Goal: Check status: Check status

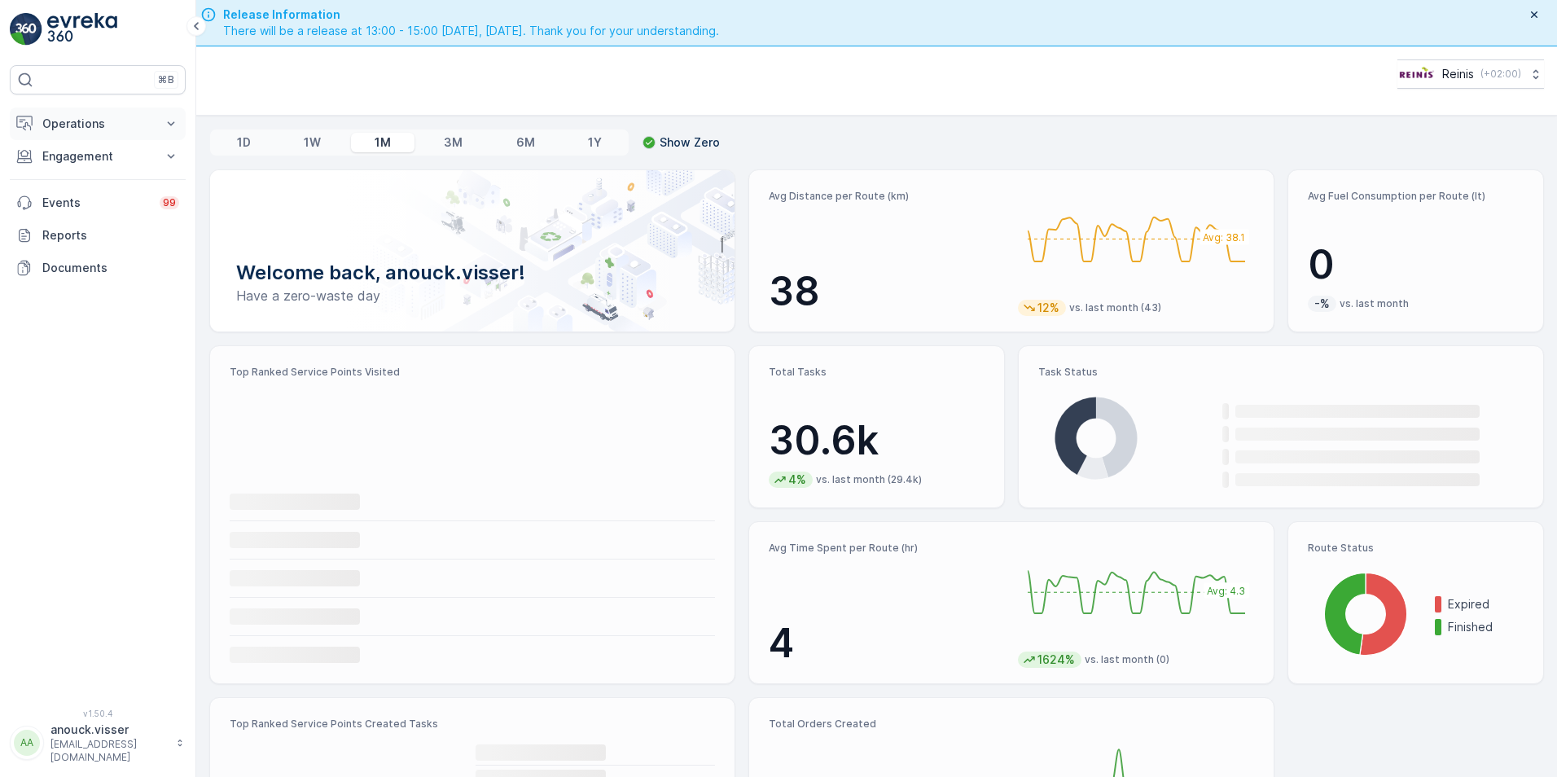
click at [134, 128] on p "Operations" at bounding box center [97, 124] width 111 height 16
click at [133, 188] on link "Routes & Tasks" at bounding box center [110, 197] width 151 height 23
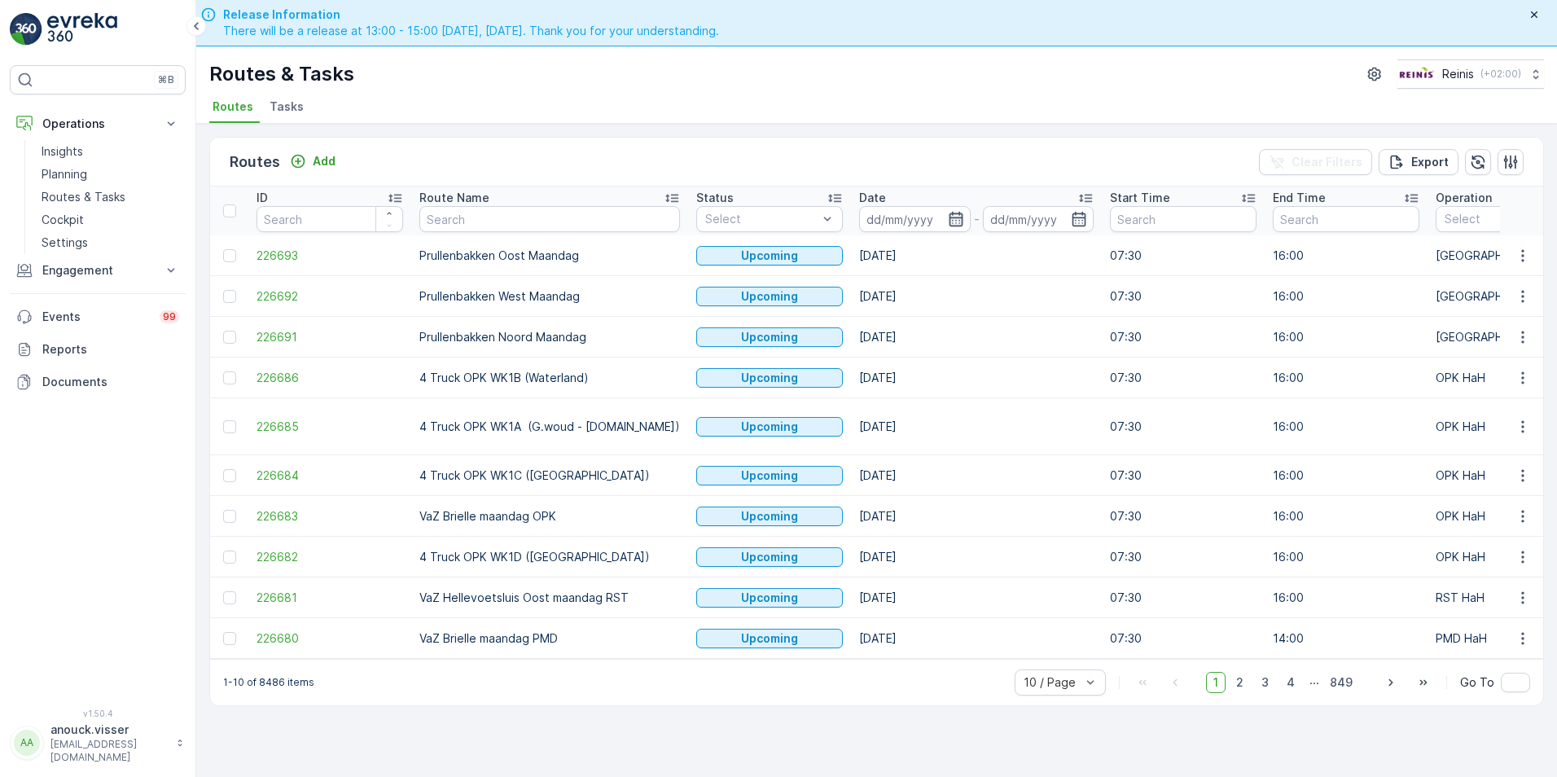
click at [948, 218] on icon "button" at bounding box center [956, 219] width 16 height 16
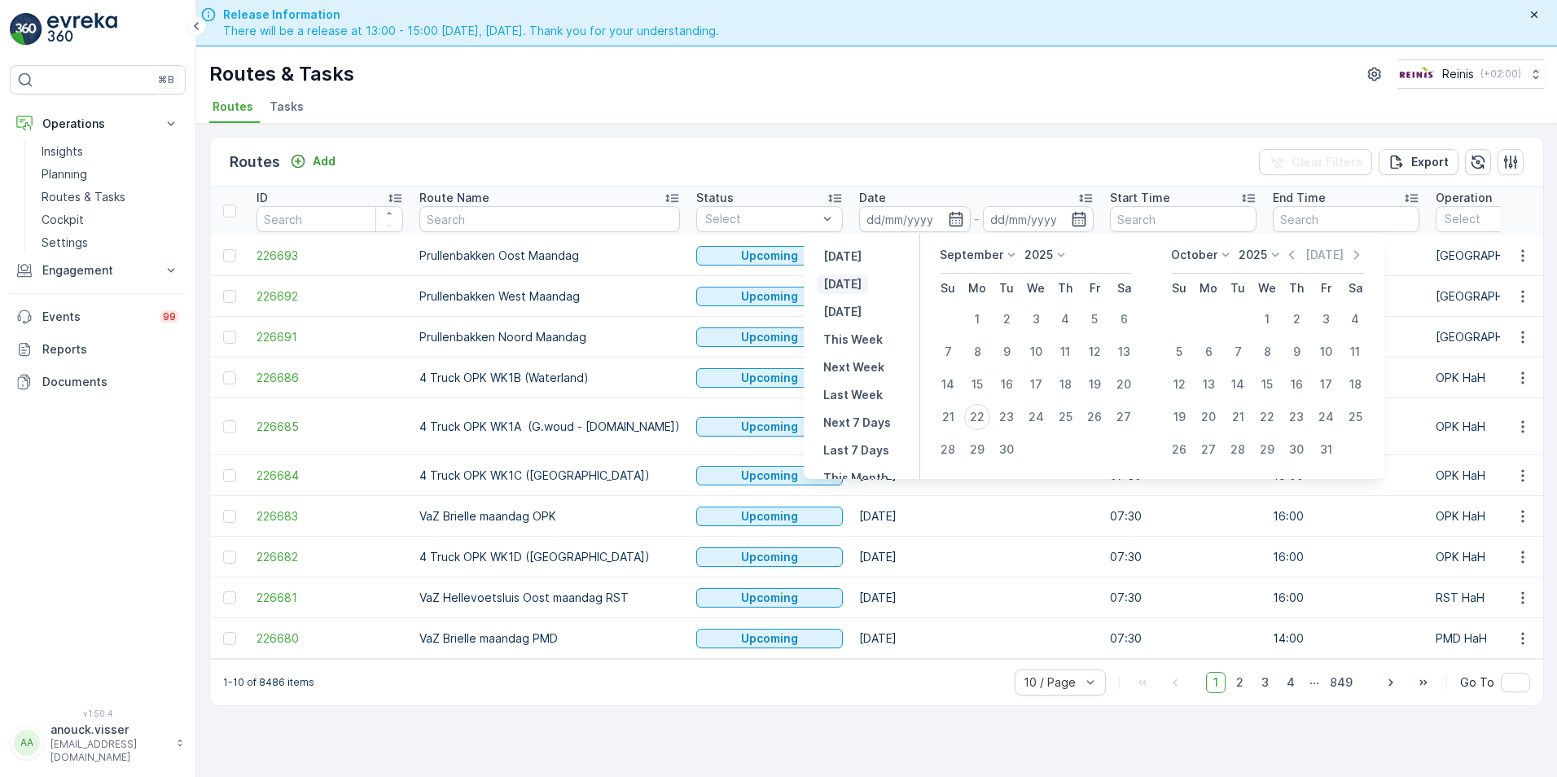
click at [853, 290] on p "[DATE]" at bounding box center [842, 284] width 38 height 16
type input "[DATE]"
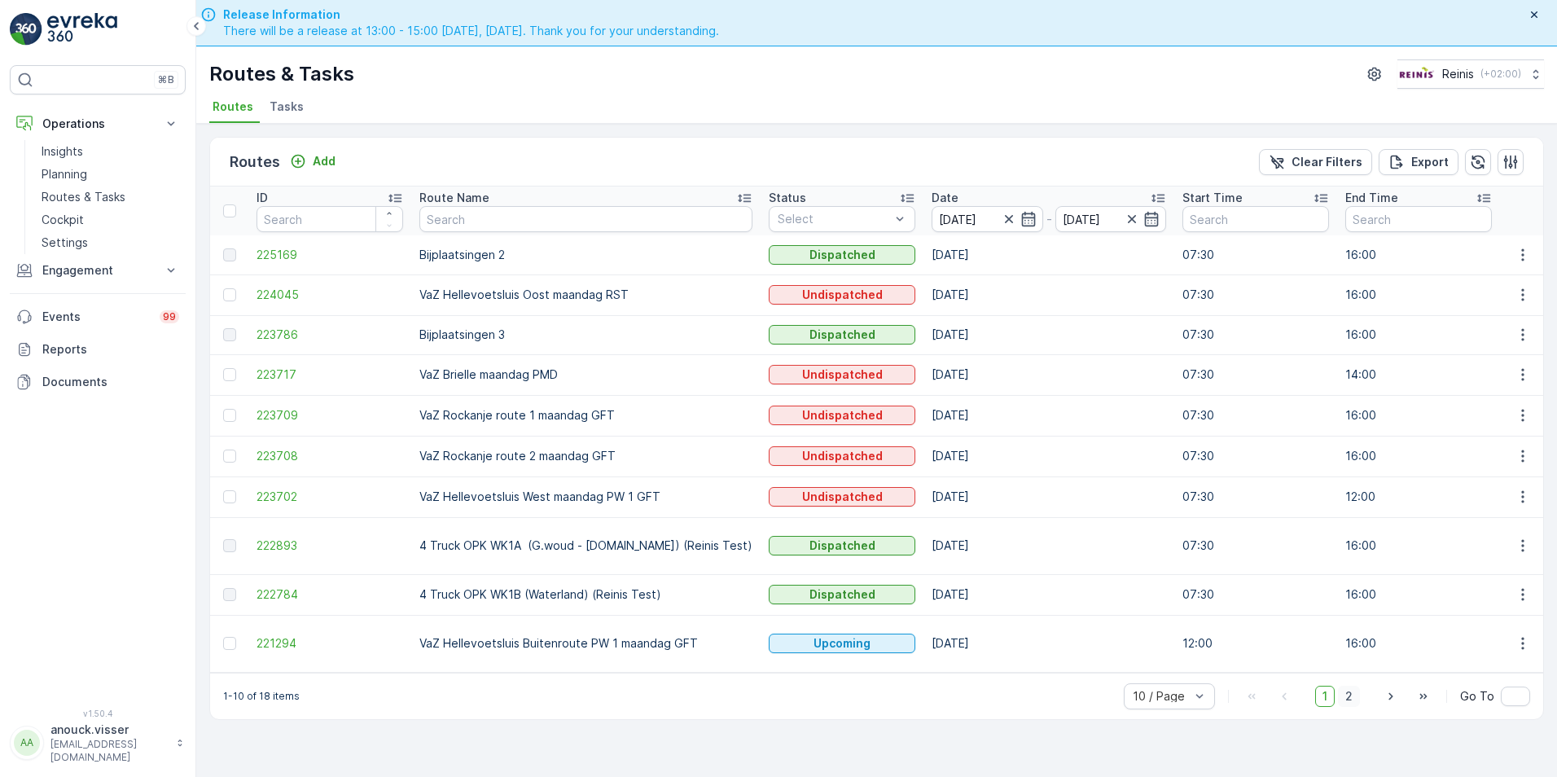
click at [1354, 696] on span "2" at bounding box center [1349, 696] width 22 height 21
